Goal: Navigation & Orientation: Find specific page/section

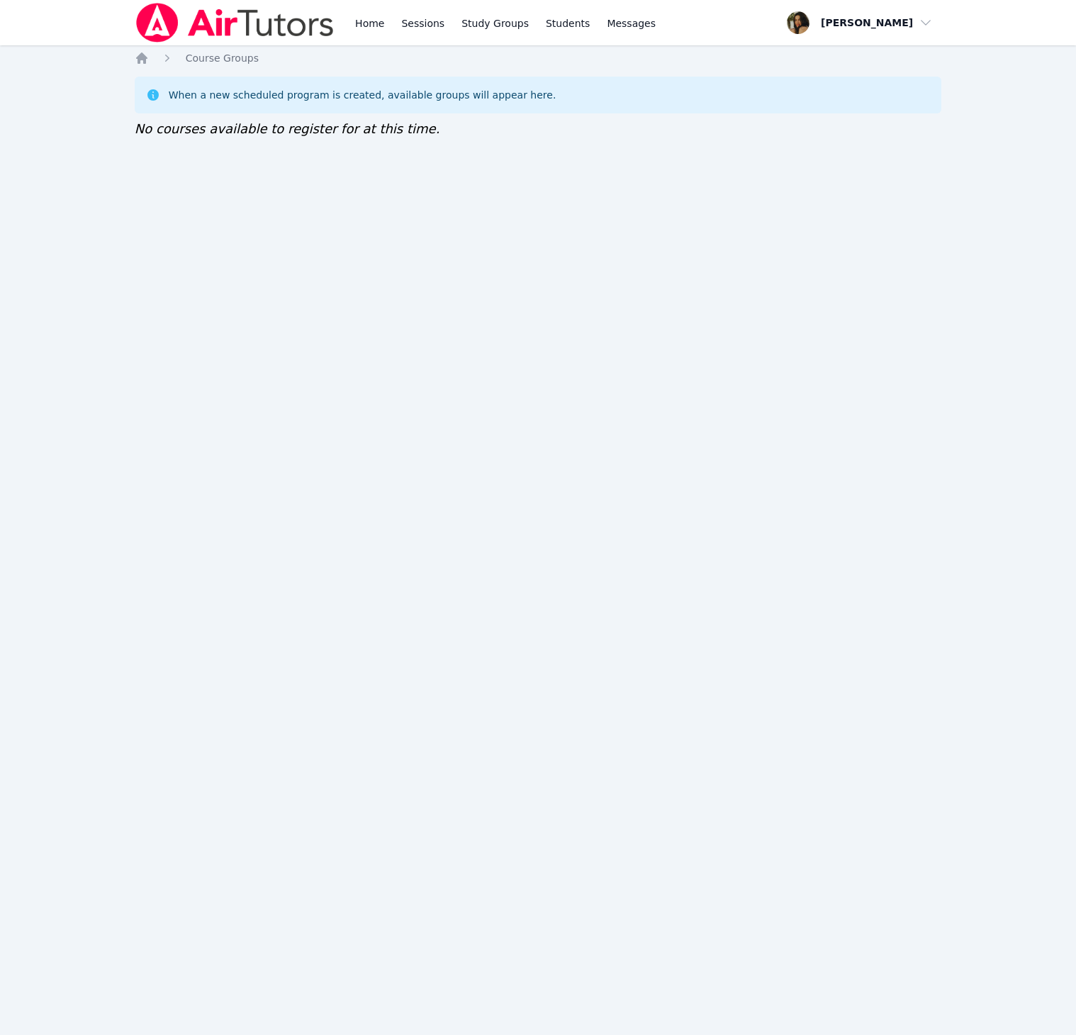
click at [614, 586] on div "Home Sessions Study Groups Students Messages Open user menu Idalis Walton Open …" at bounding box center [538, 517] width 1076 height 1035
